Goal: Find specific page/section

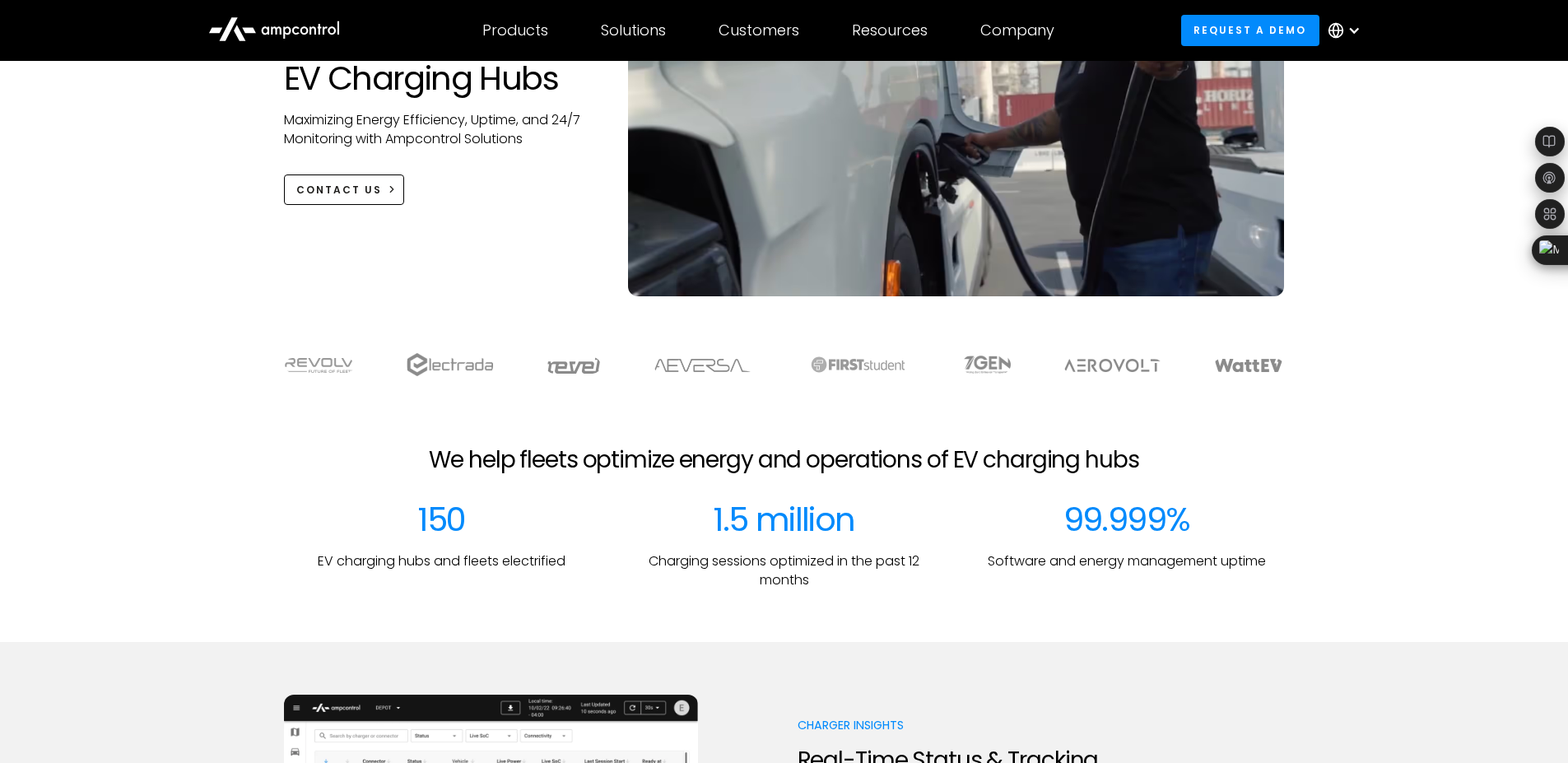
scroll to position [156, 0]
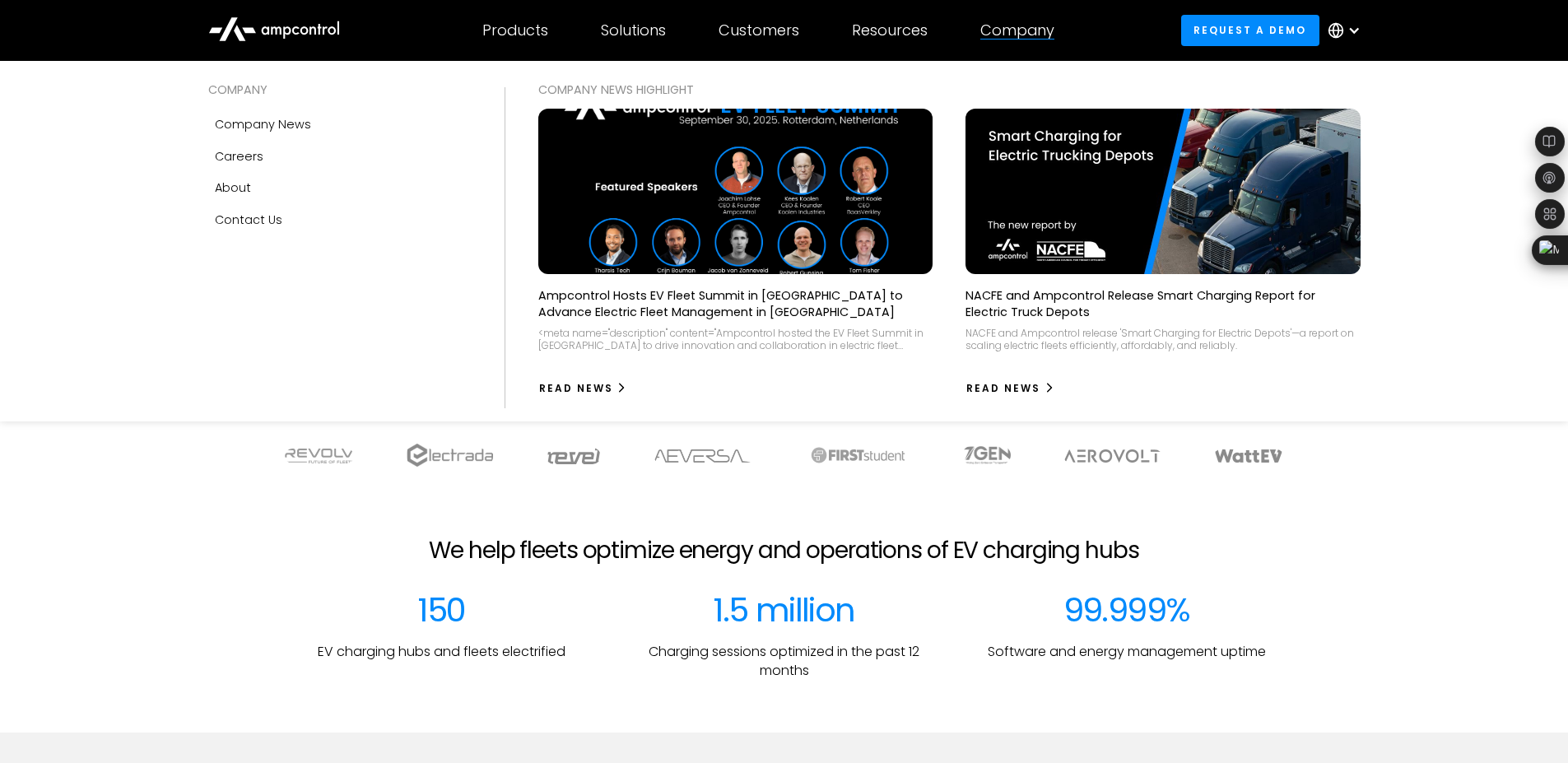
click at [1027, 32] on div "Company" at bounding box center [1018, 31] width 74 height 19
click at [233, 158] on div "Careers" at bounding box center [239, 156] width 48 height 19
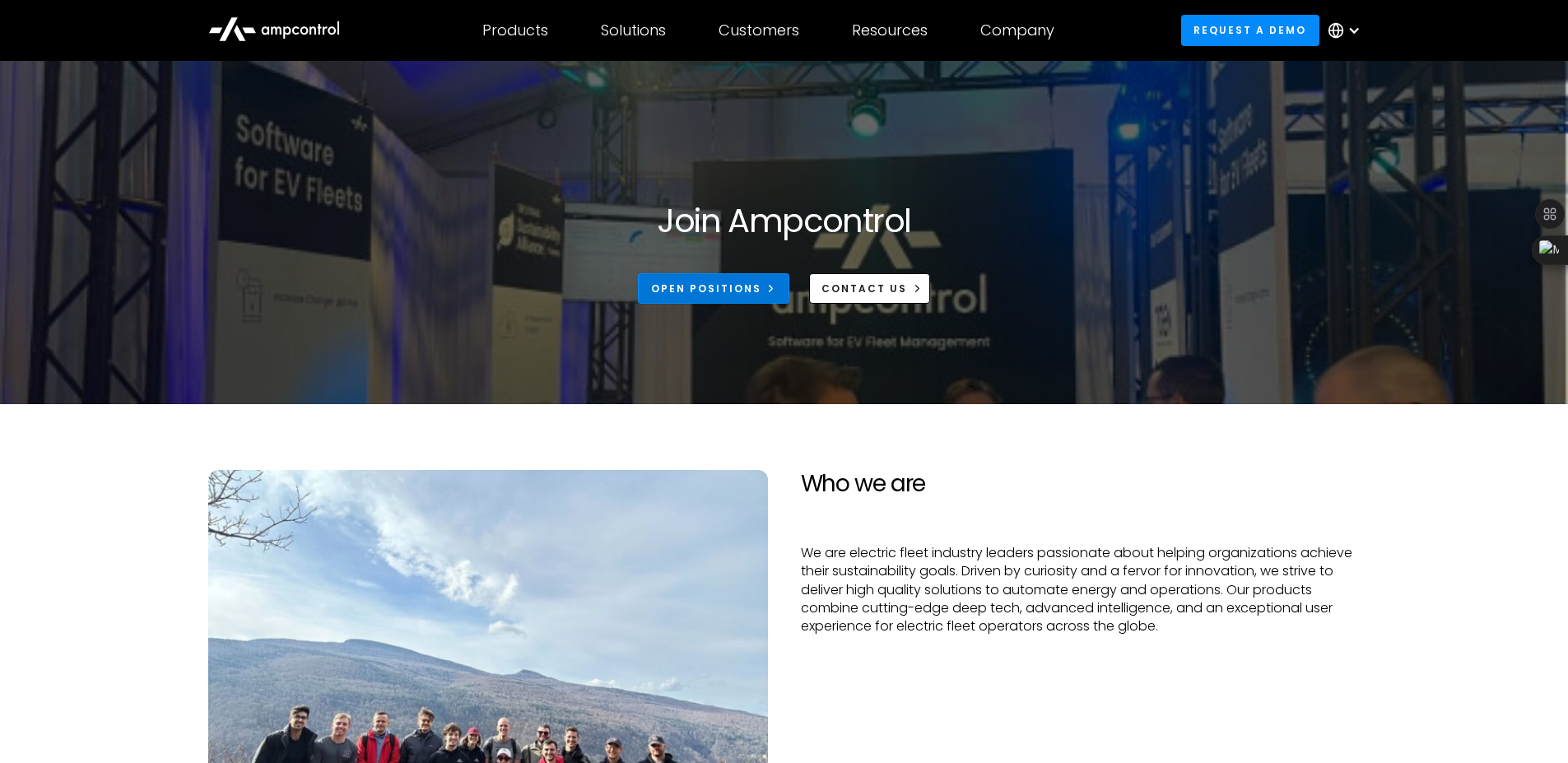
click at [696, 282] on div "Open Positions" at bounding box center [706, 289] width 110 height 15
